Goal: Task Accomplishment & Management: Schedule New Meeting +

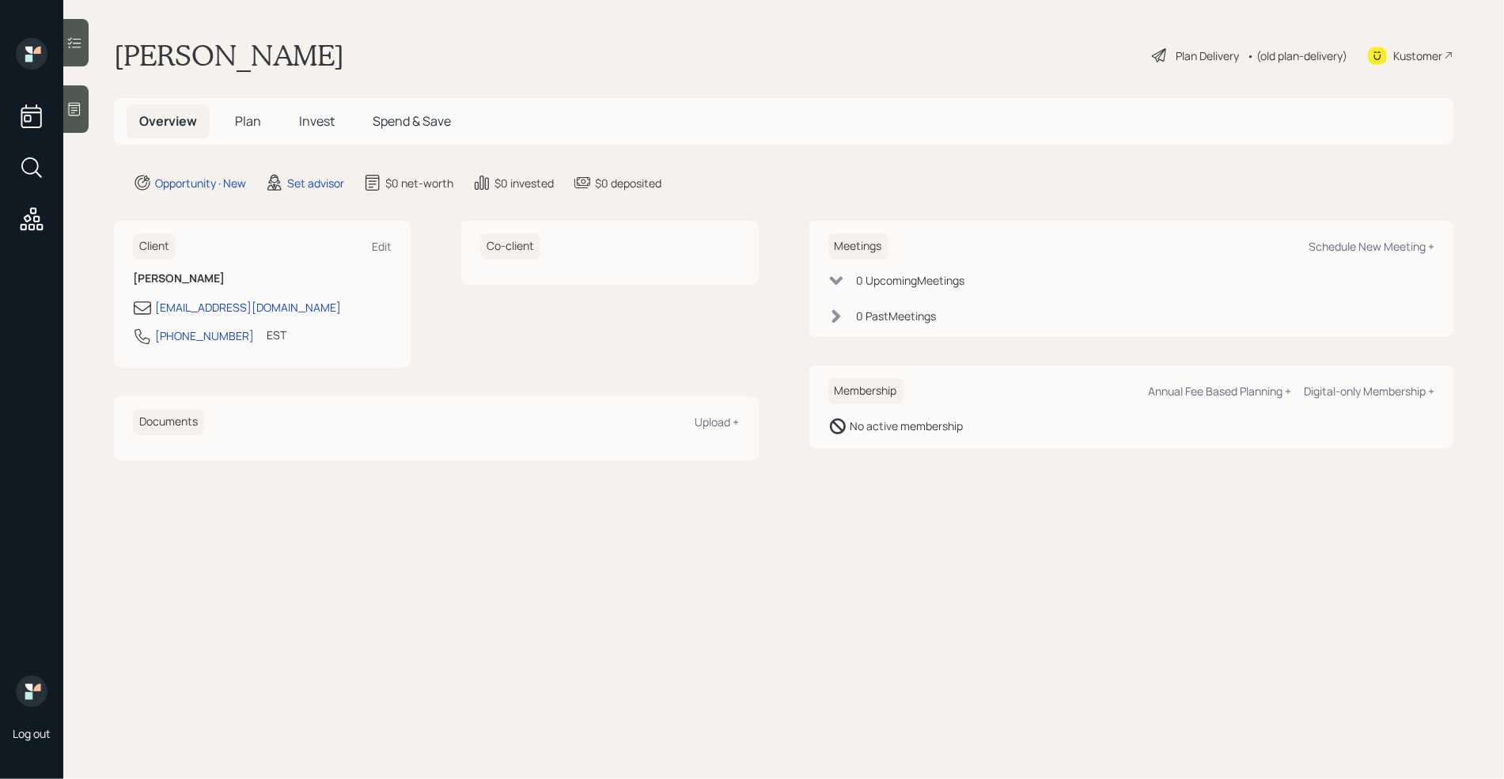
click at [86, 114] on div at bounding box center [75, 108] width 25 height 47
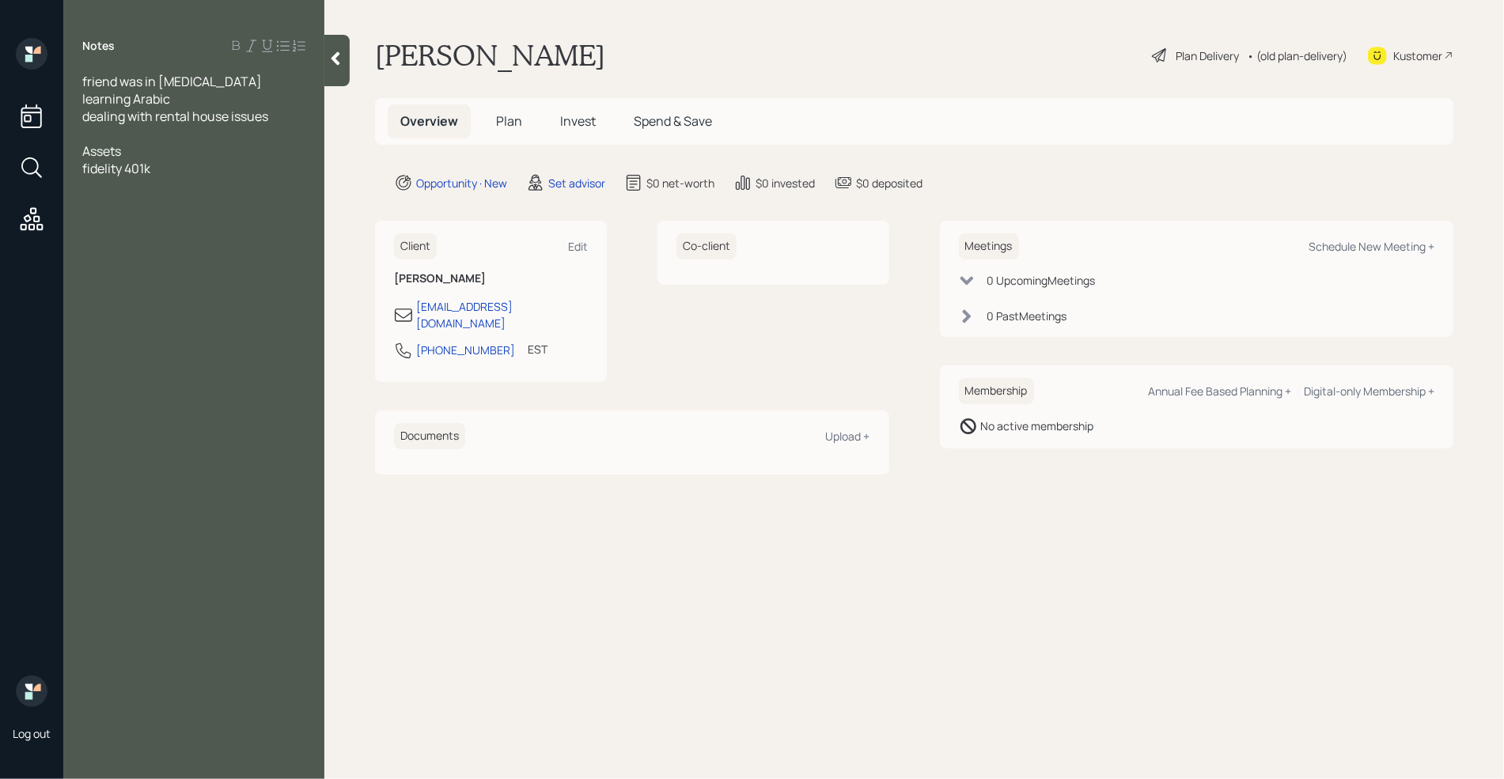
click at [117, 142] on span "Assets" at bounding box center [101, 150] width 39 height 17
click at [102, 136] on div at bounding box center [193, 133] width 223 height 17
click at [165, 206] on div "fidelity 401k" at bounding box center [193, 203] width 223 height 17
click at [154, 132] on div at bounding box center [193, 133] width 223 height 17
click at [121, 189] on div at bounding box center [193, 185] width 223 height 17
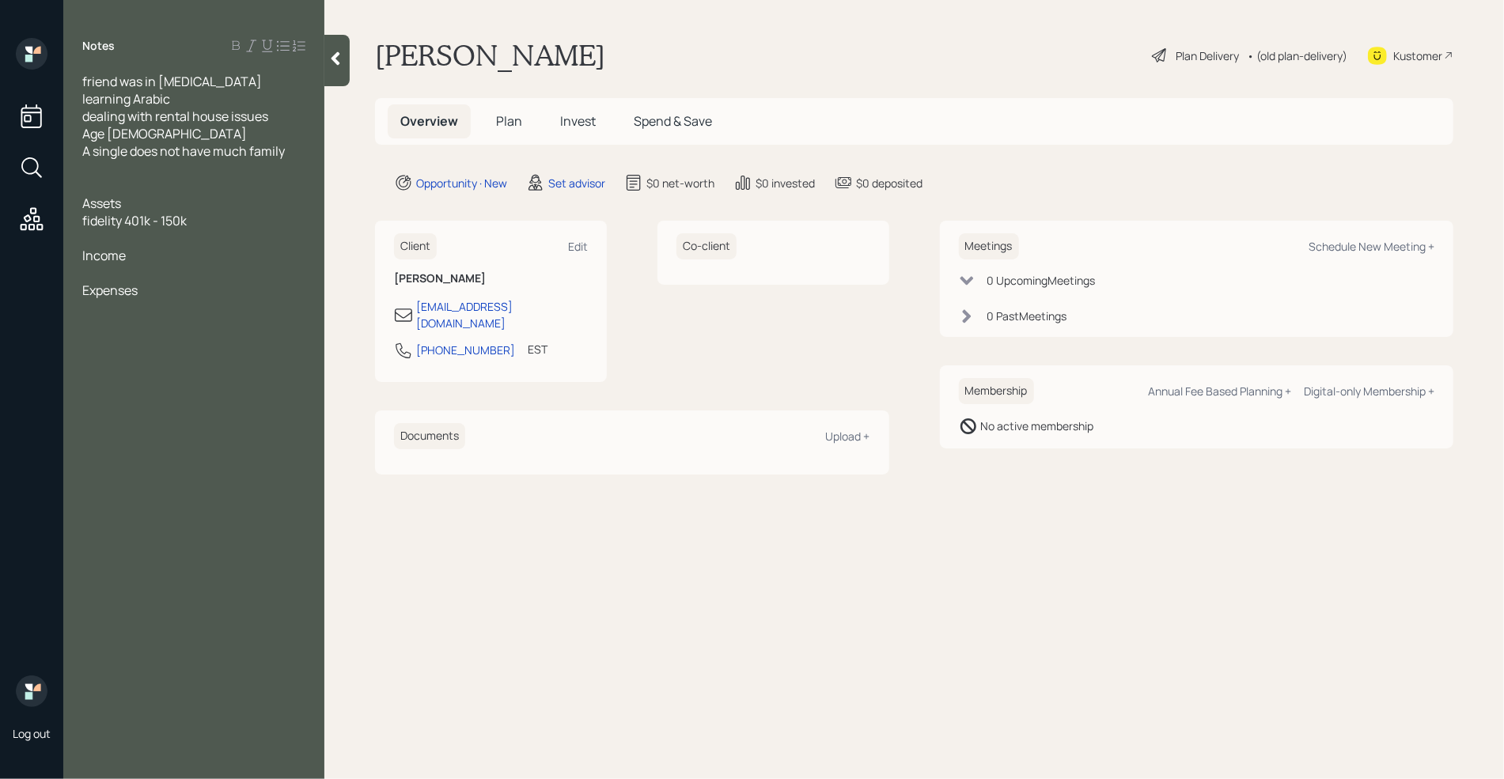
click at [121, 274] on div at bounding box center [193, 272] width 223 height 17
click at [157, 331] on div at bounding box center [193, 324] width 223 height 17
click at [88, 239] on div at bounding box center [193, 237] width 223 height 17
click at [135, 350] on div at bounding box center [193, 342] width 223 height 17
click at [128, 306] on div at bounding box center [193, 307] width 223 height 17
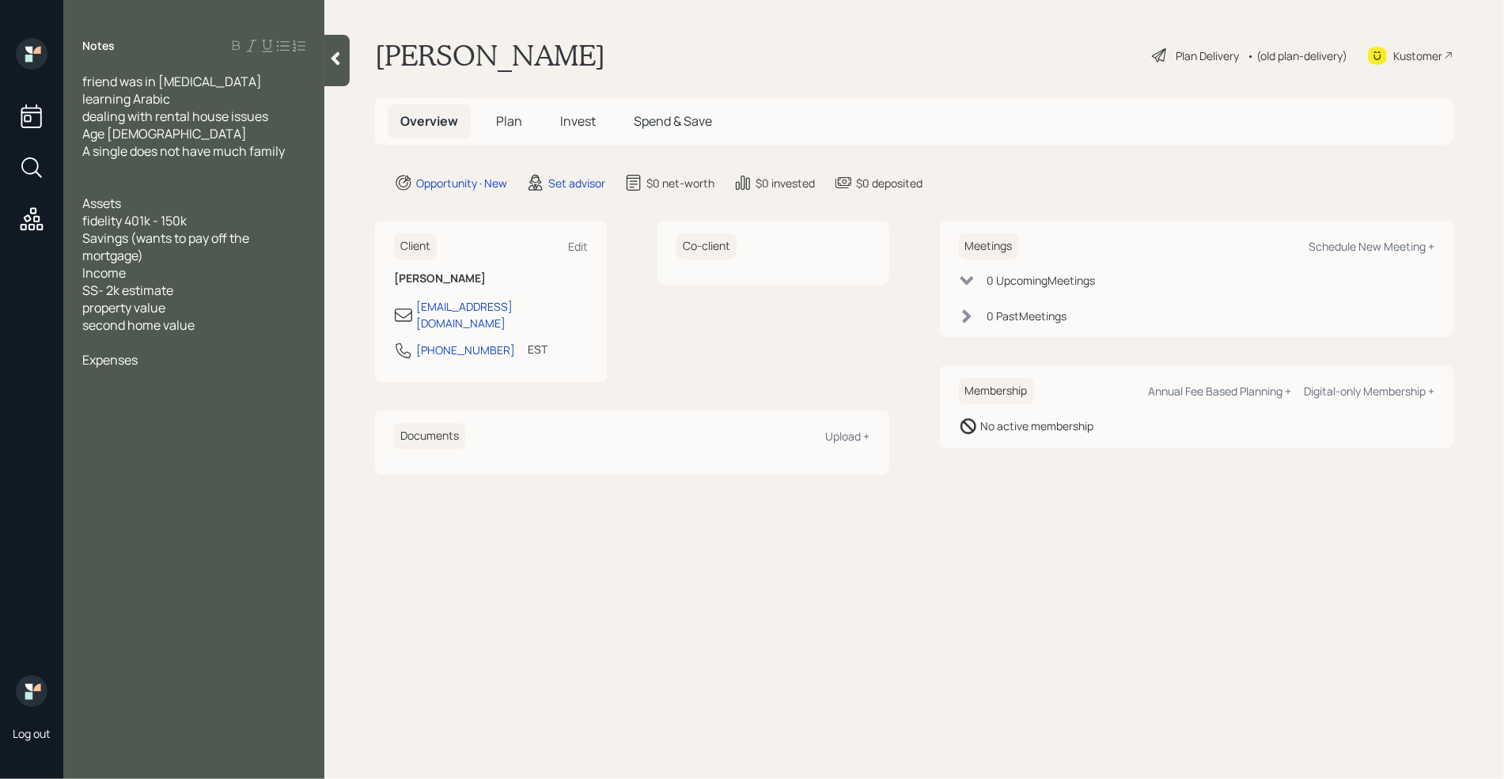
click at [197, 89] on div "friend was in [MEDICAL_DATA] learning Arabic dealing with rental house issues" at bounding box center [193, 99] width 223 height 52
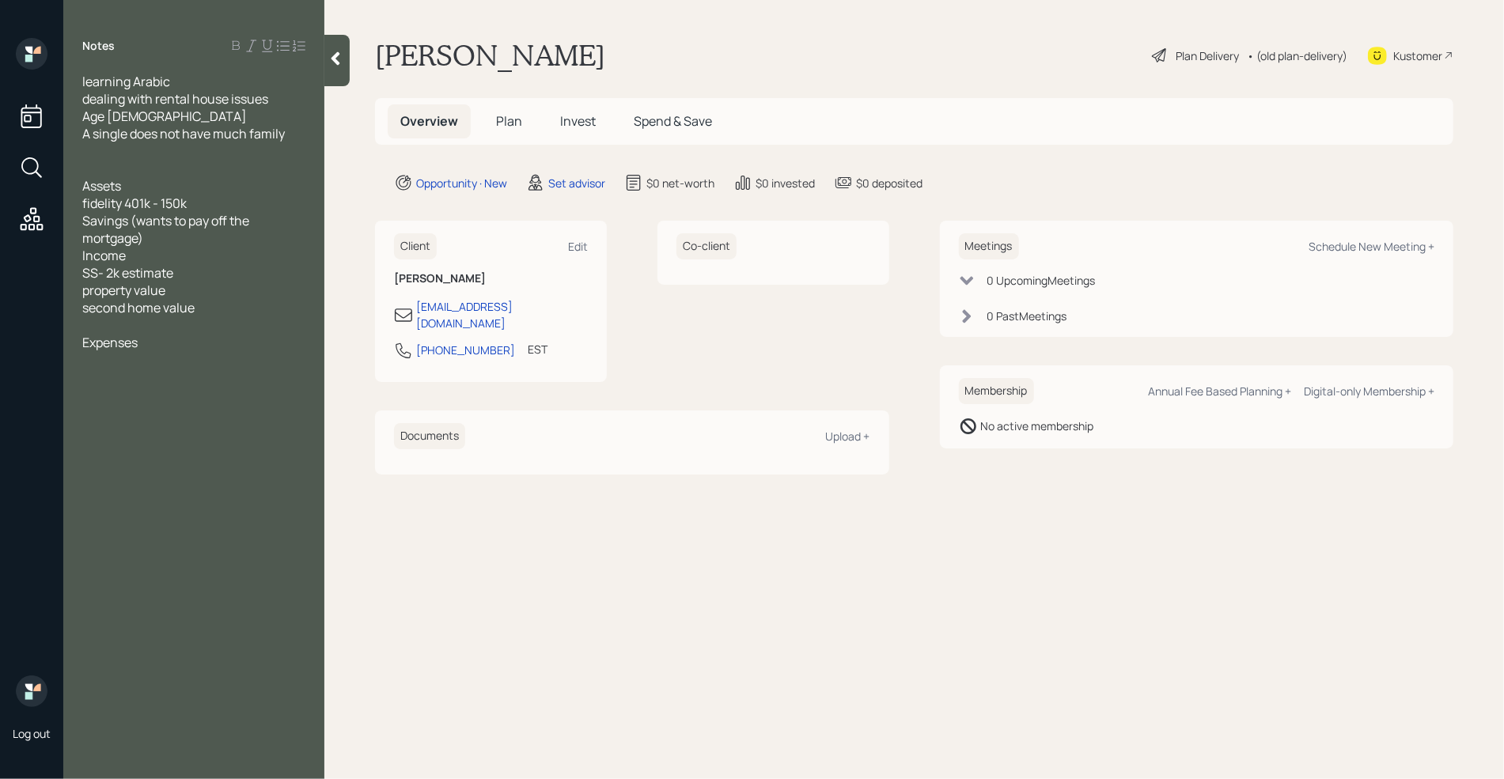
click at [143, 369] on div at bounding box center [193, 359] width 223 height 17
click at [138, 369] on div at bounding box center [193, 359] width 223 height 17
click at [165, 247] on div "Savings (wants to pay off the mortgage)" at bounding box center [193, 229] width 223 height 35
click at [182, 299] on div "property value" at bounding box center [193, 290] width 223 height 17
click at [207, 316] on div "second home value" at bounding box center [193, 307] width 223 height 17
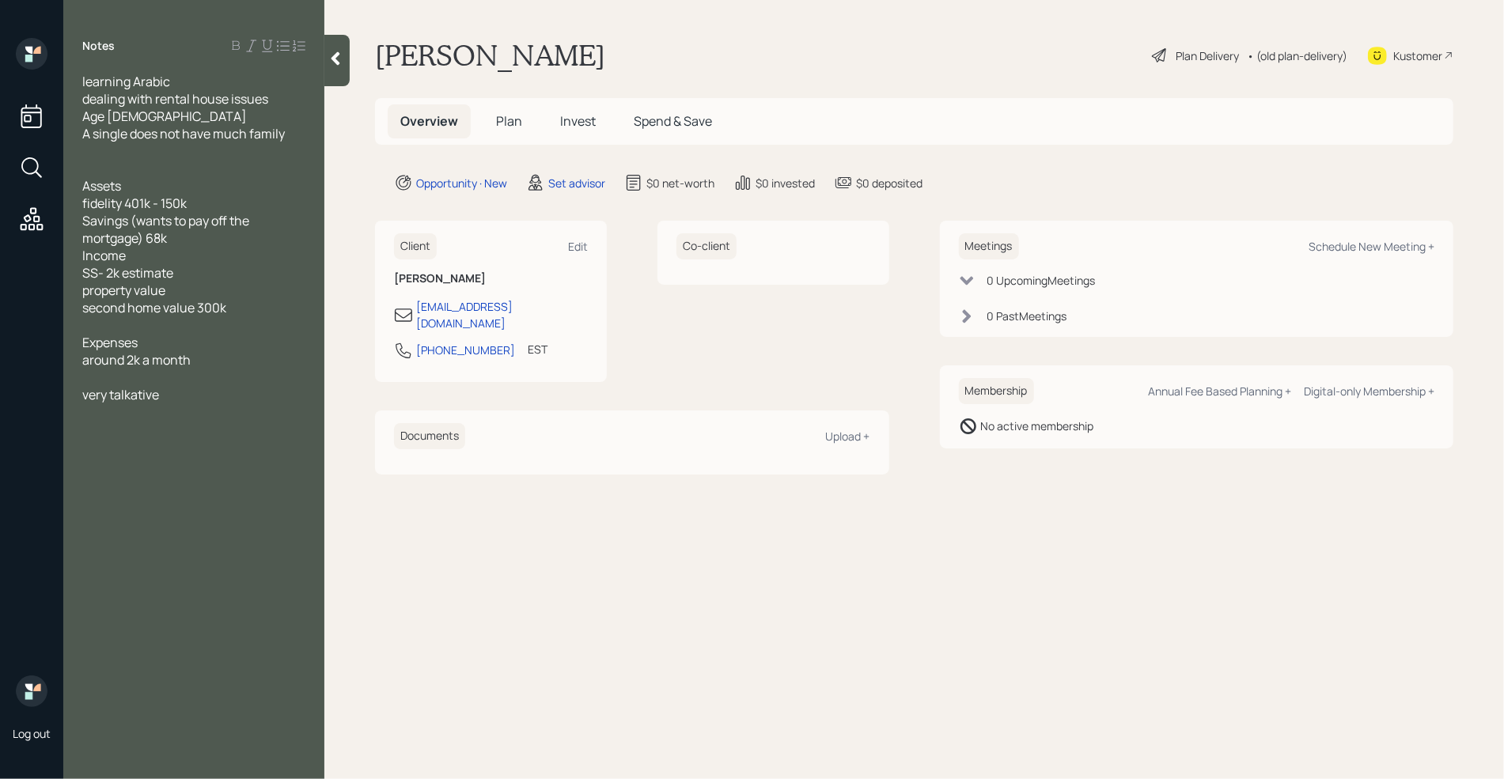
click at [195, 299] on div "property value" at bounding box center [193, 290] width 223 height 17
click at [170, 299] on span "property value 60k" at bounding box center [136, 290] width 108 height 17
click at [208, 299] on div "property value" at bounding box center [193, 290] width 223 height 17
click at [165, 421] on div "very talkative" at bounding box center [193, 411] width 223 height 17
click at [146, 403] on div at bounding box center [193, 394] width 223 height 17
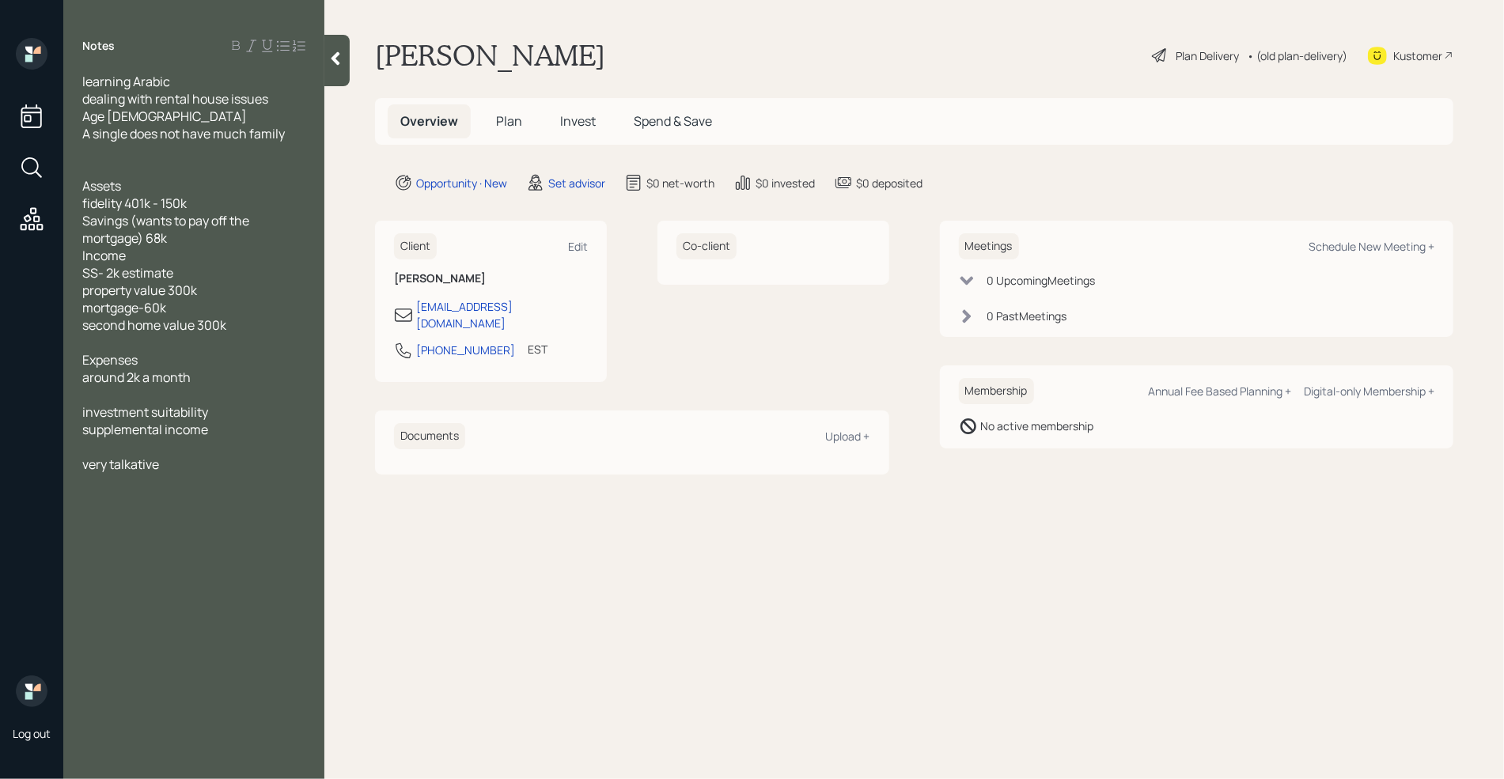
click at [600, 36] on main "[PERSON_NAME] Plan Delivery • (old plan-delivery) Kustomer Overview Plan Invest…" at bounding box center [914, 389] width 1180 height 779
click at [1381, 247] on div "Schedule New Meeting +" at bounding box center [1372, 246] width 126 height 15
select select "round-[PERSON_NAME]"
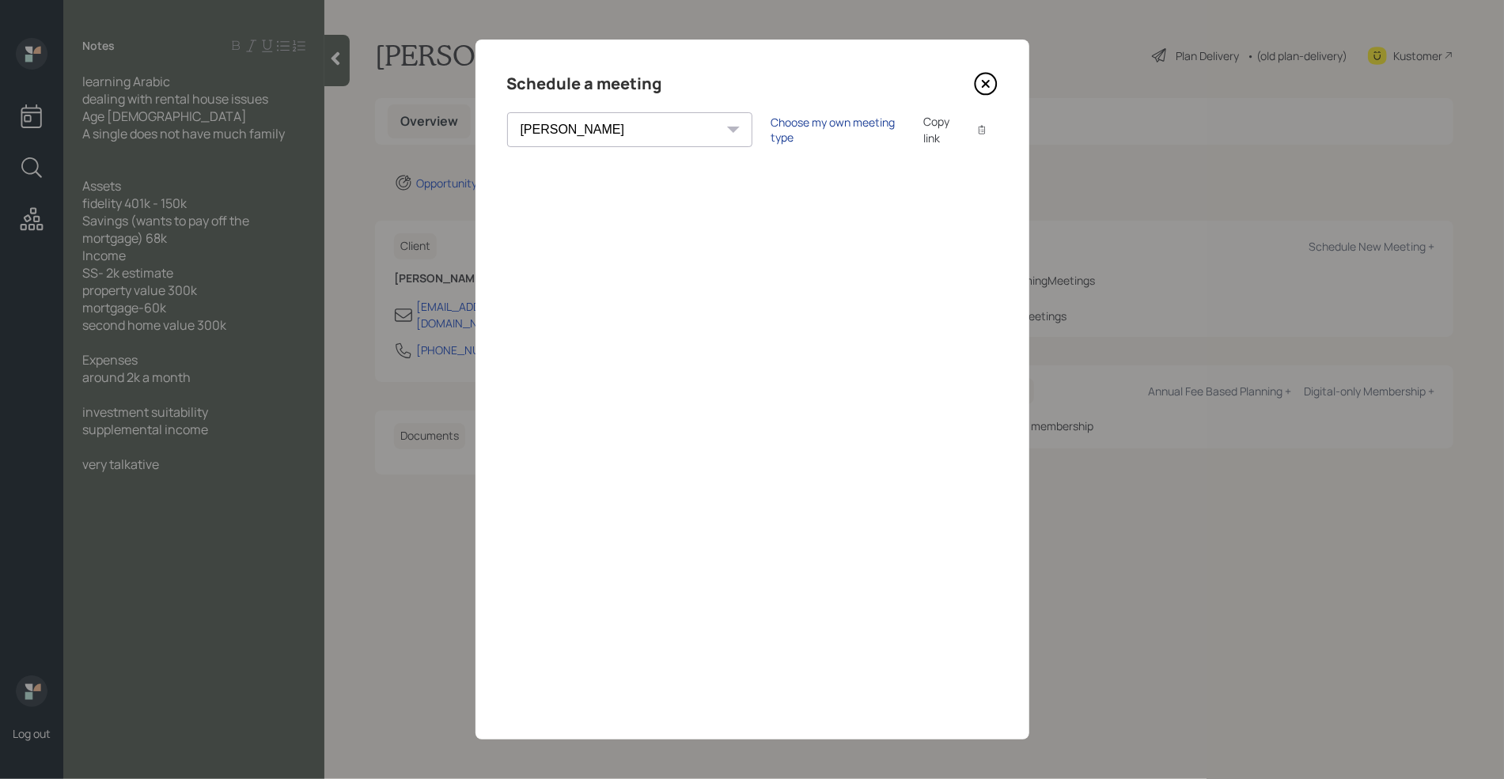
click at [771, 125] on div "Choose my own meeting type" at bounding box center [837, 130] width 133 height 30
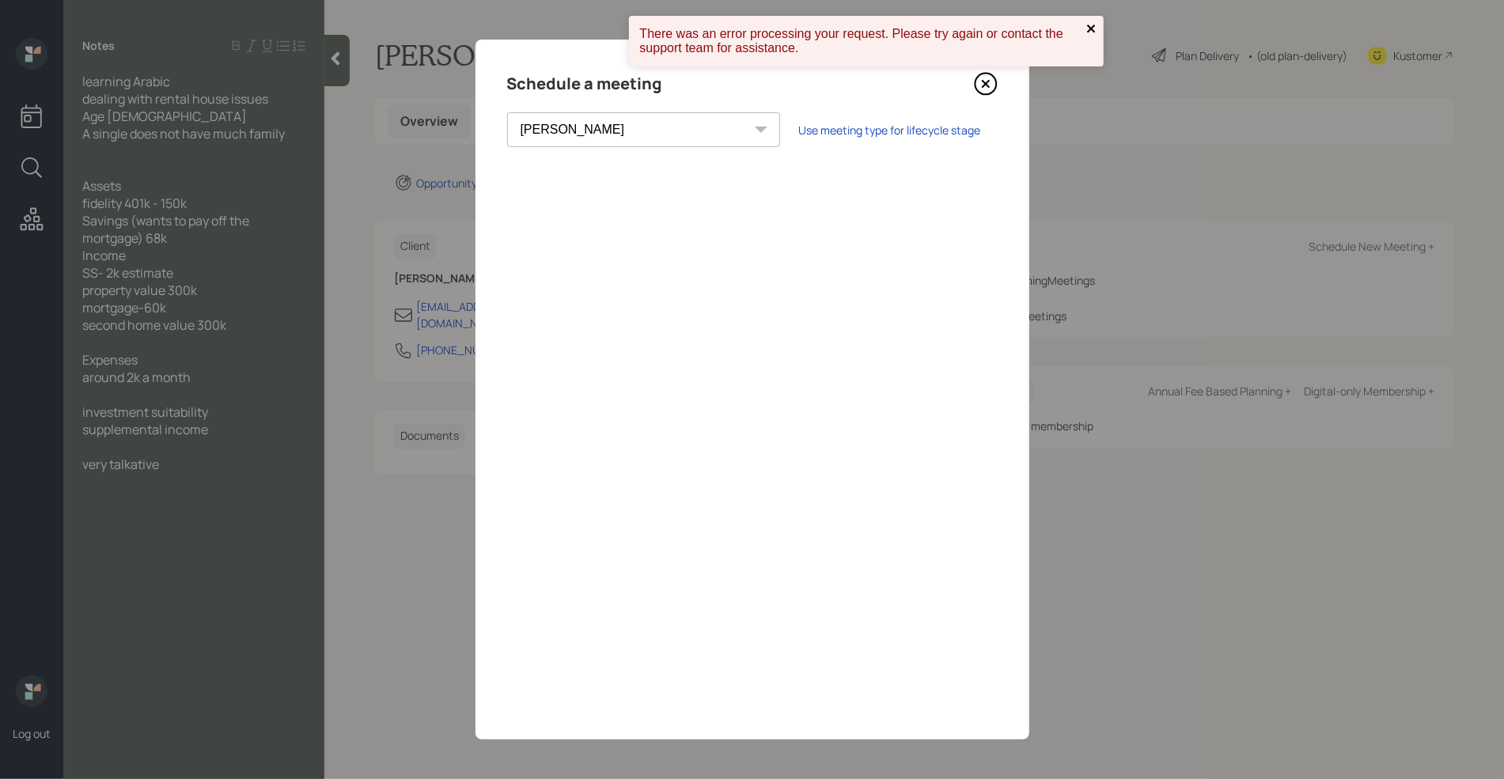
click at [1088, 27] on icon "close" at bounding box center [1091, 29] width 8 height 8
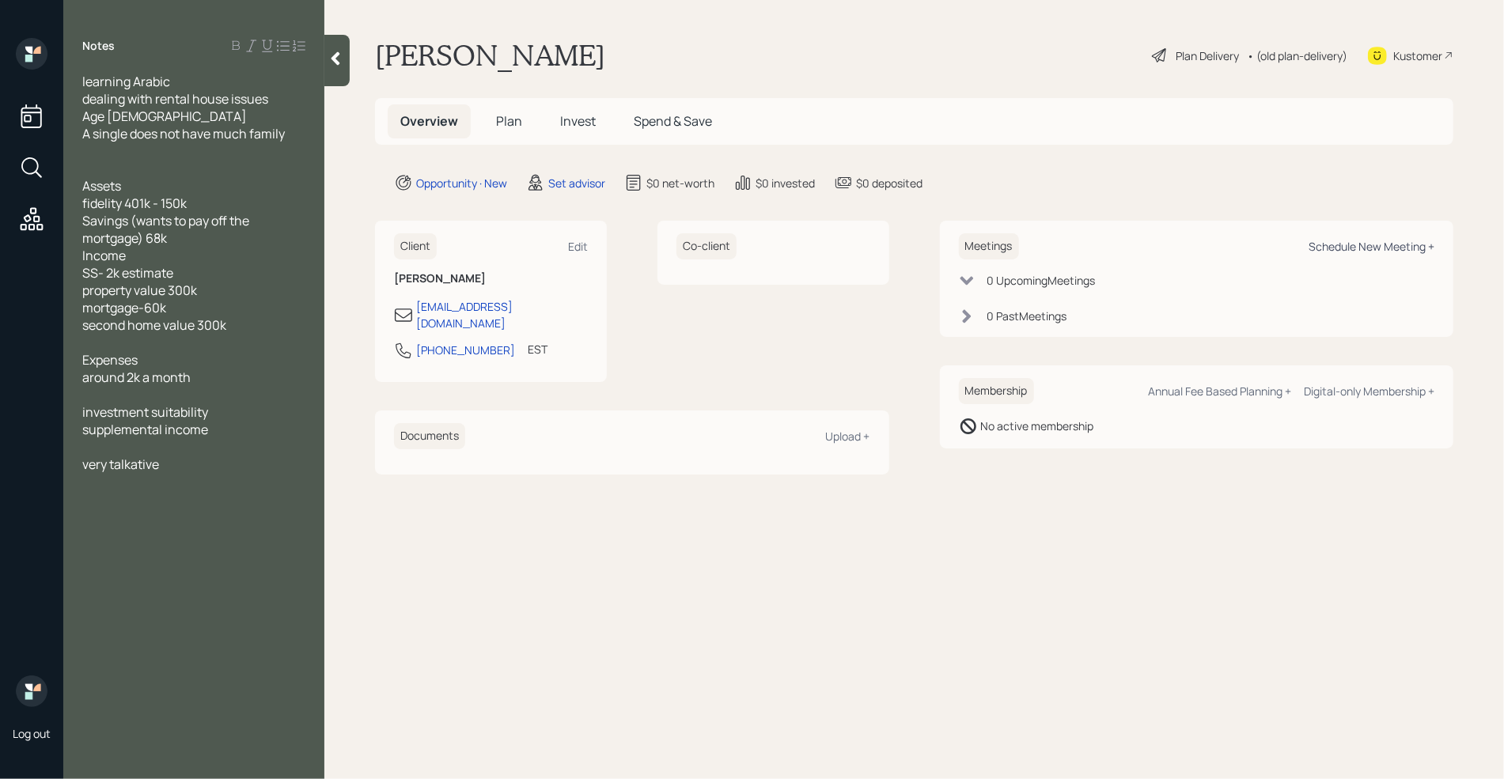
click at [1331, 243] on div "Schedule New Meeting +" at bounding box center [1372, 246] width 126 height 15
select select "round-[PERSON_NAME]"
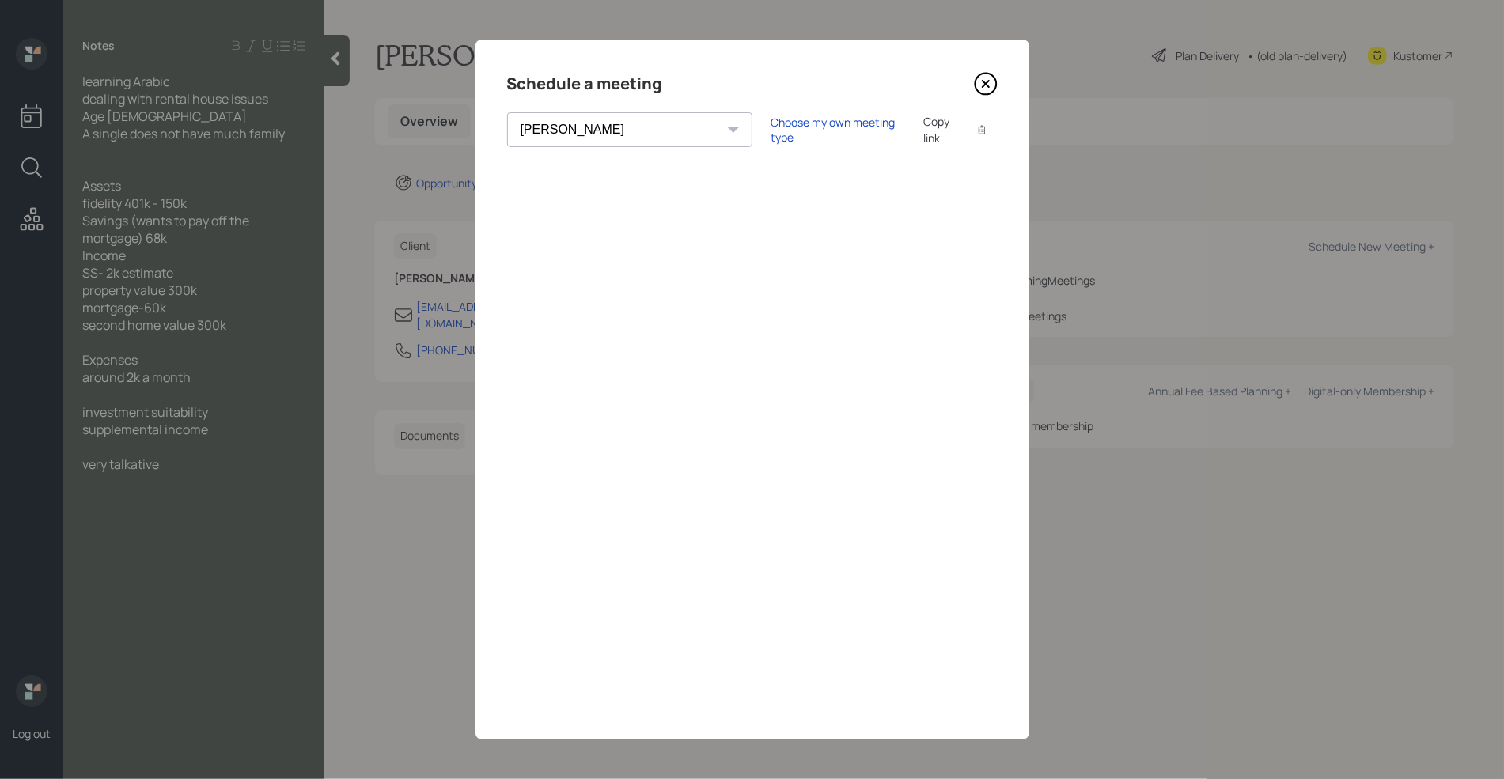
click at [771, 117] on div "Choose my own meeting type Copy link Copy text" at bounding box center [884, 129] width 226 height 33
click at [771, 126] on div "Choose my own meeting type" at bounding box center [837, 130] width 133 height 30
